Goal: Task Accomplishment & Management: Complete application form

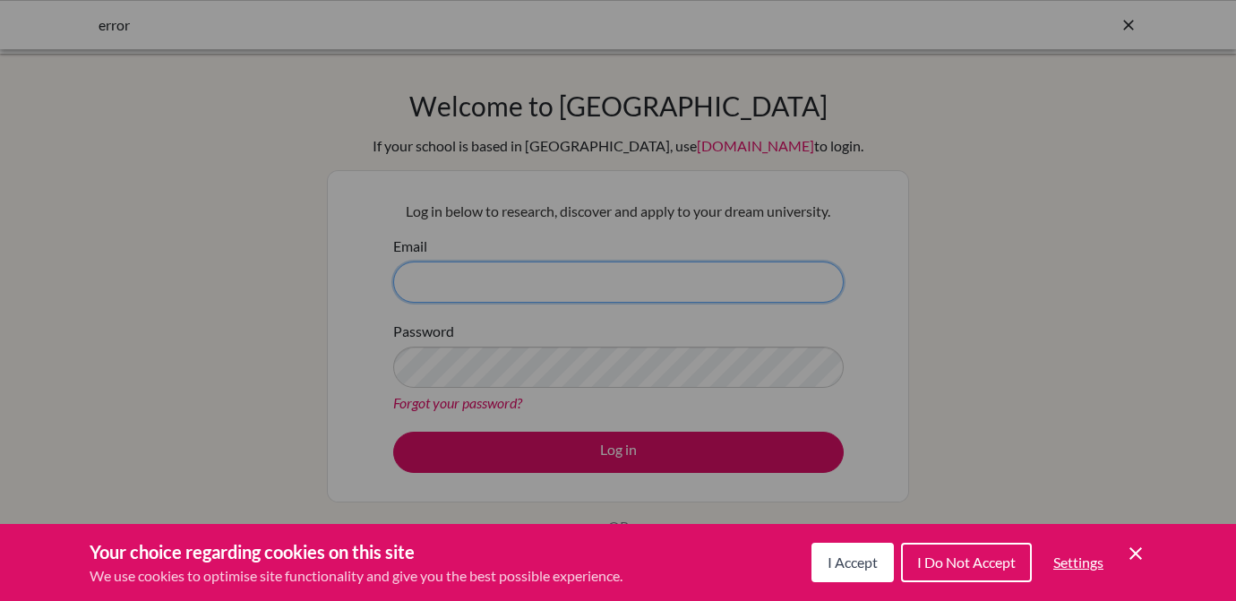
type input "erin.hoyt@asa.edu.py"
click at [862, 563] on span "I Accept" at bounding box center [853, 562] width 50 height 17
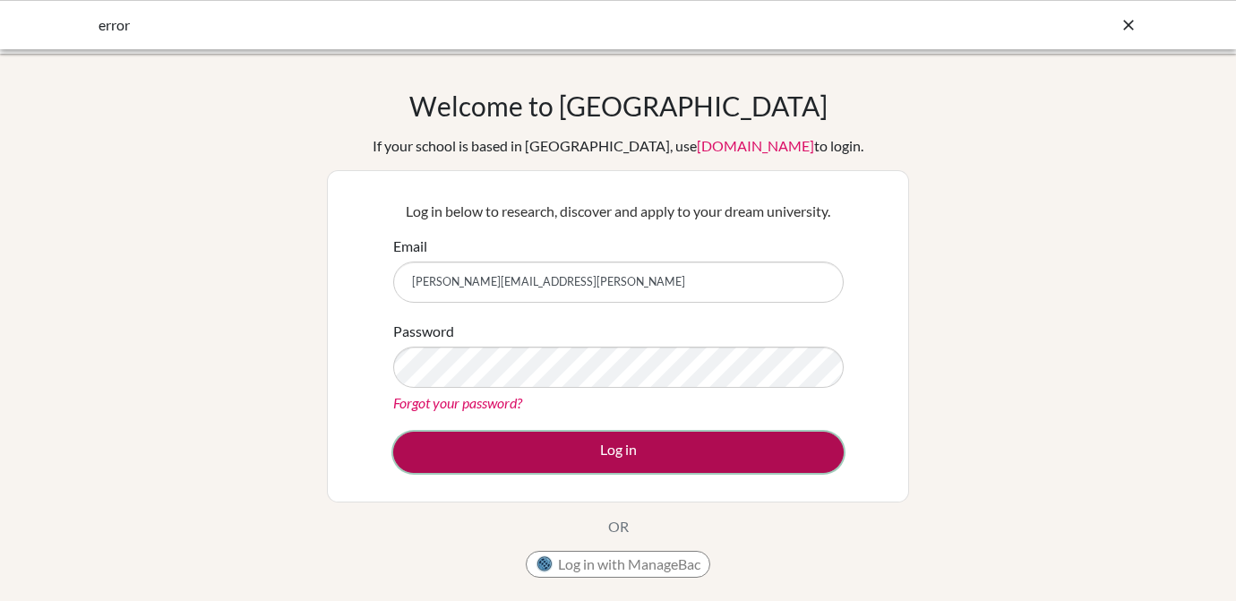
click at [705, 460] on button "Log in" at bounding box center [618, 452] width 451 height 41
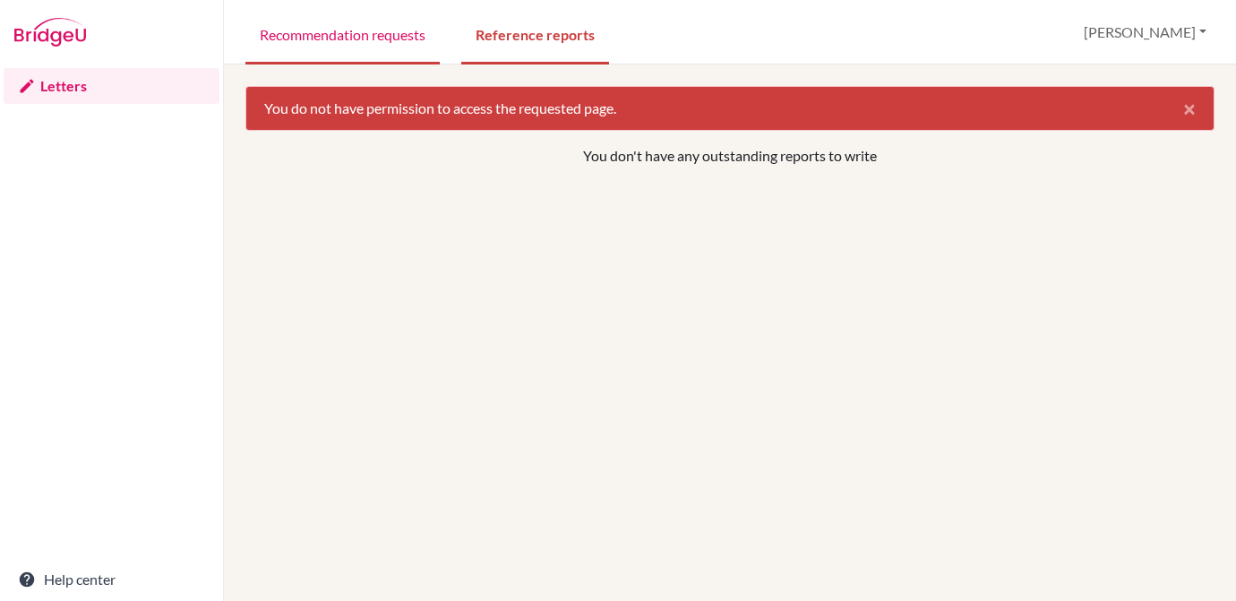
click at [321, 41] on link "Recommendation requests" at bounding box center [343, 34] width 194 height 62
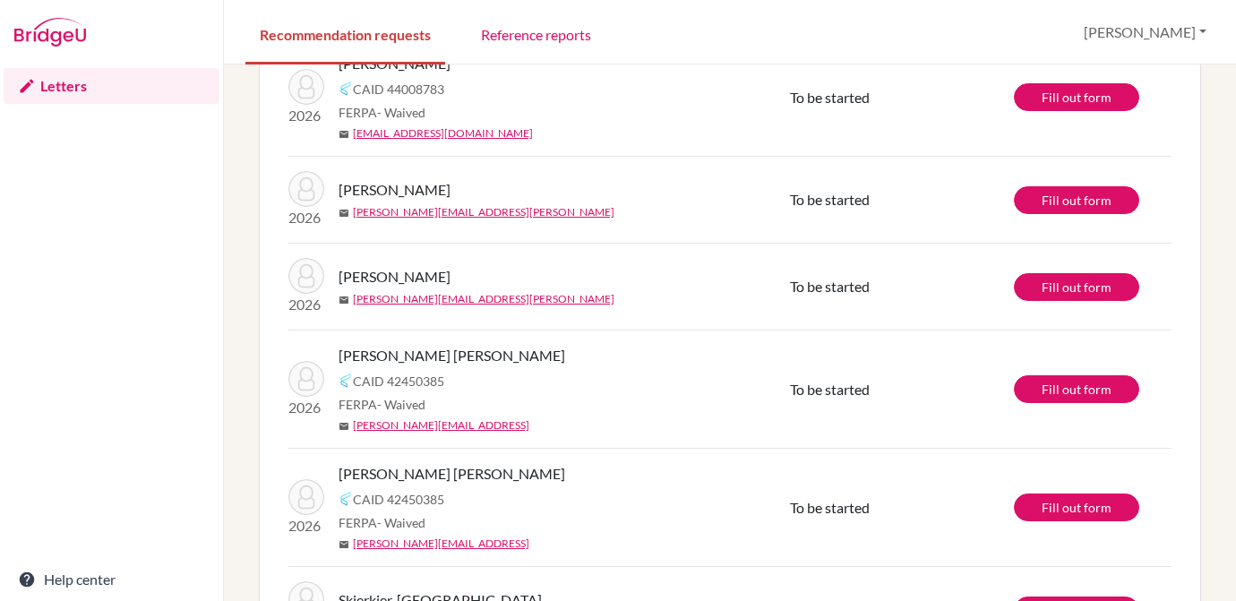
scroll to position [373, 0]
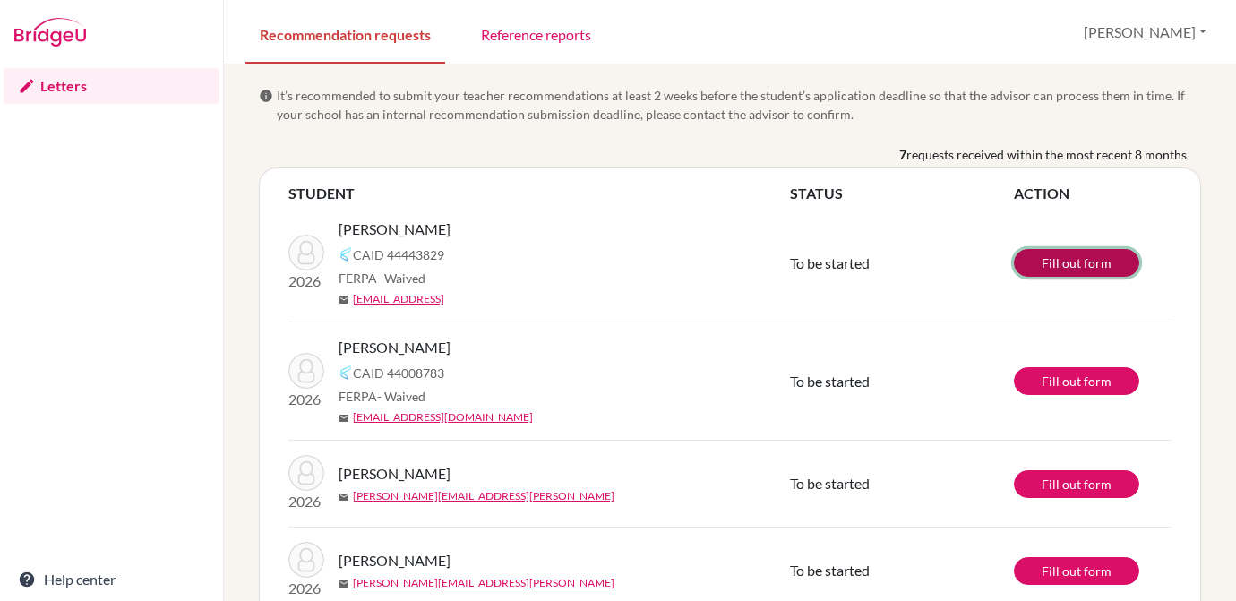
click at [1081, 270] on link "Fill out form" at bounding box center [1076, 263] width 125 height 28
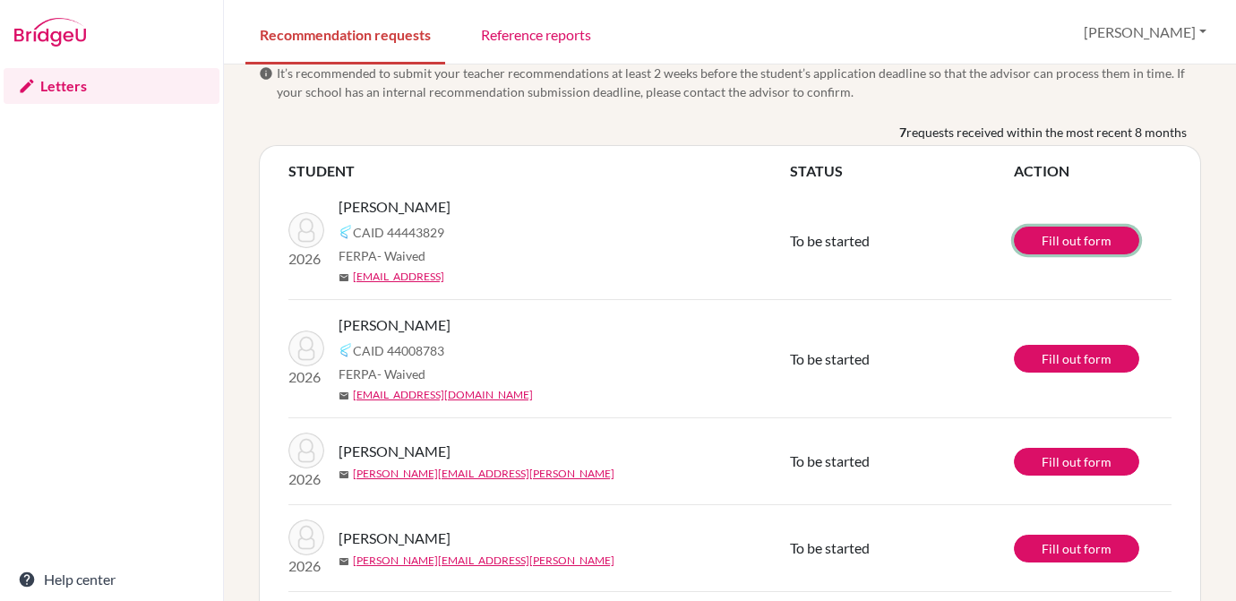
scroll to position [29, 0]
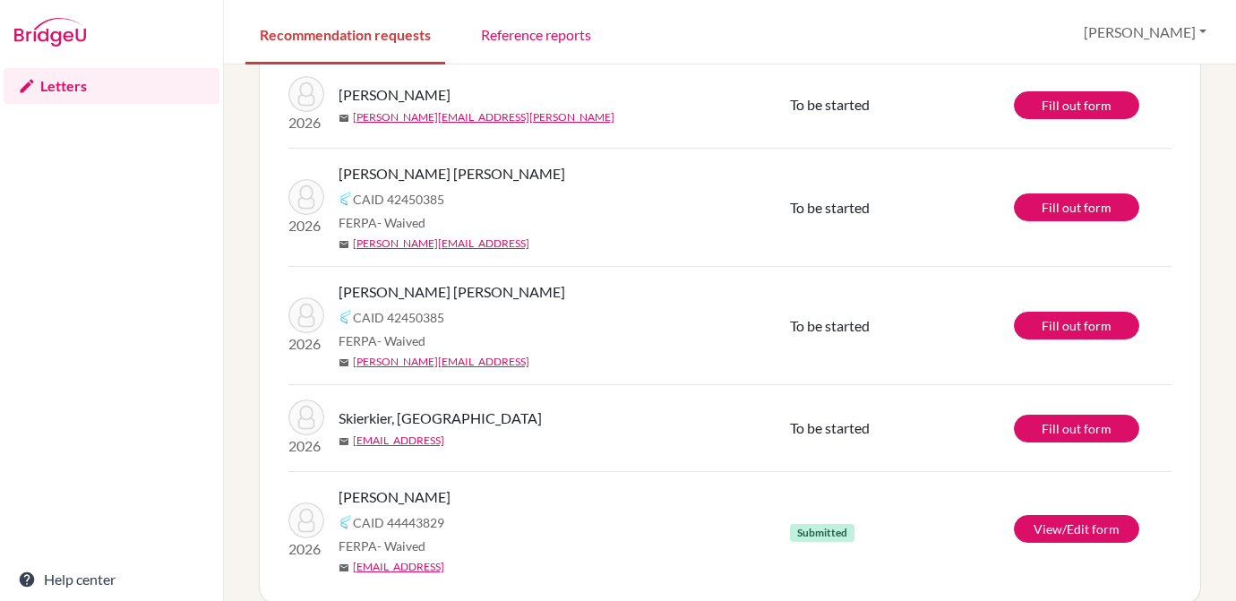
scroll to position [373, 0]
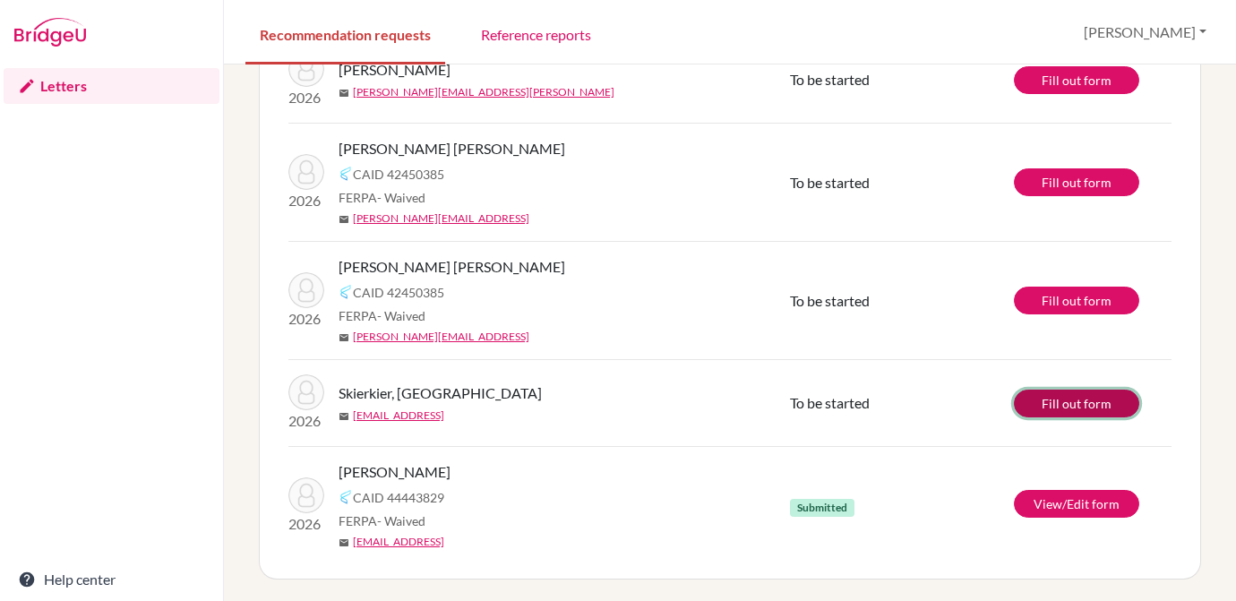
click at [1066, 408] on link "Fill out form" at bounding box center [1076, 404] width 125 height 28
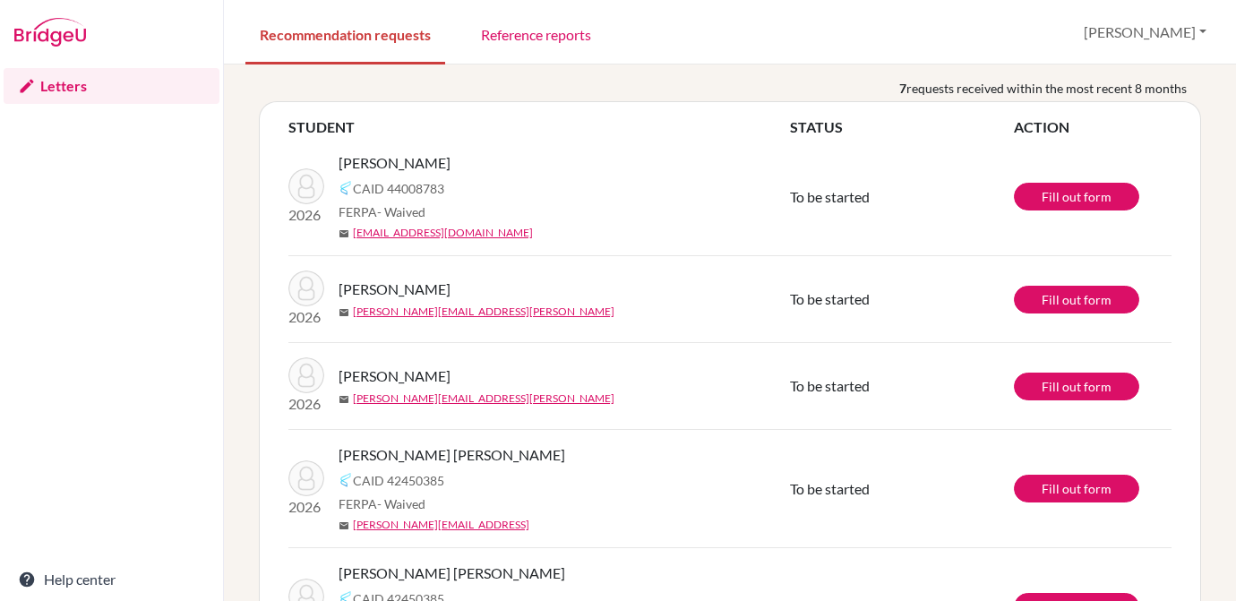
scroll to position [11, 0]
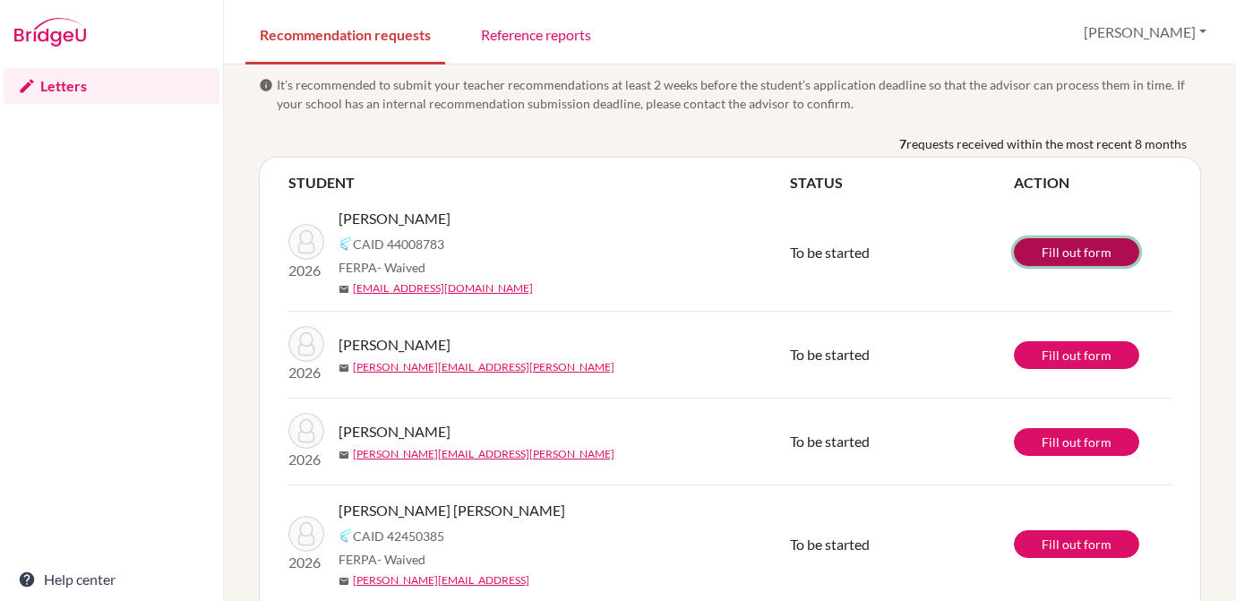
click at [1046, 254] on link "Fill out form" at bounding box center [1076, 252] width 125 height 28
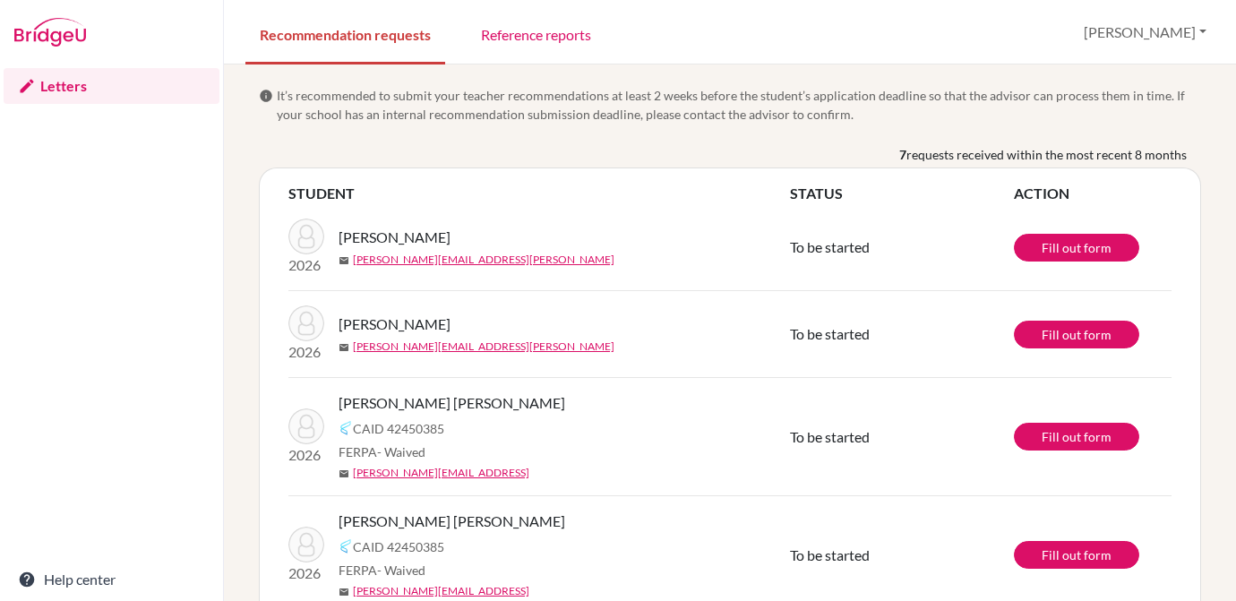
click at [140, 199] on div "Letters Help center" at bounding box center [111, 333] width 223 height 537
